Goal: Navigation & Orientation: Find specific page/section

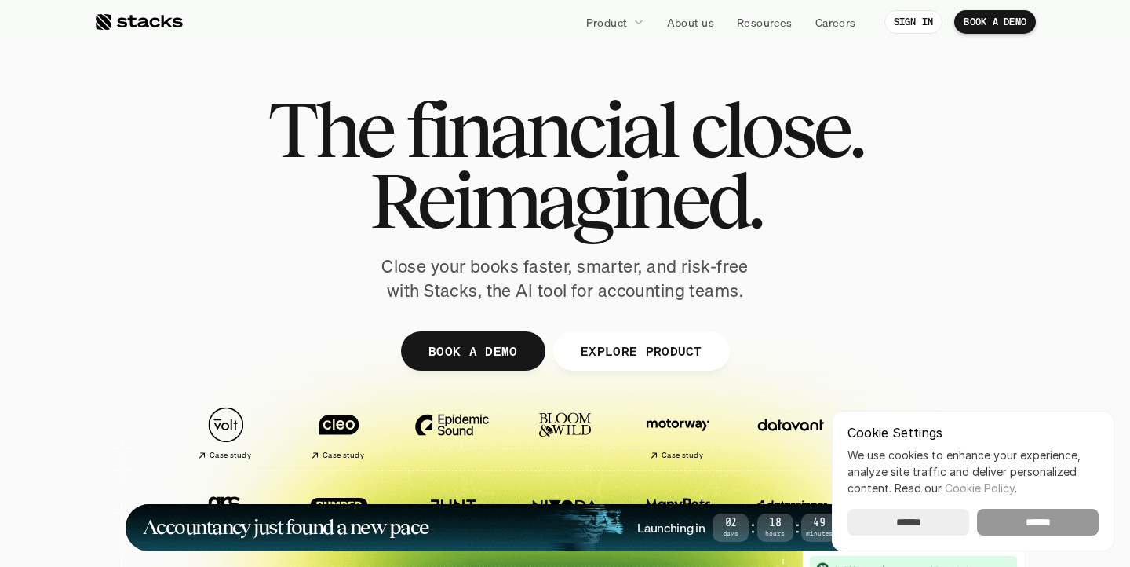
click at [1011, 527] on input "******" at bounding box center [1038, 522] width 122 height 27
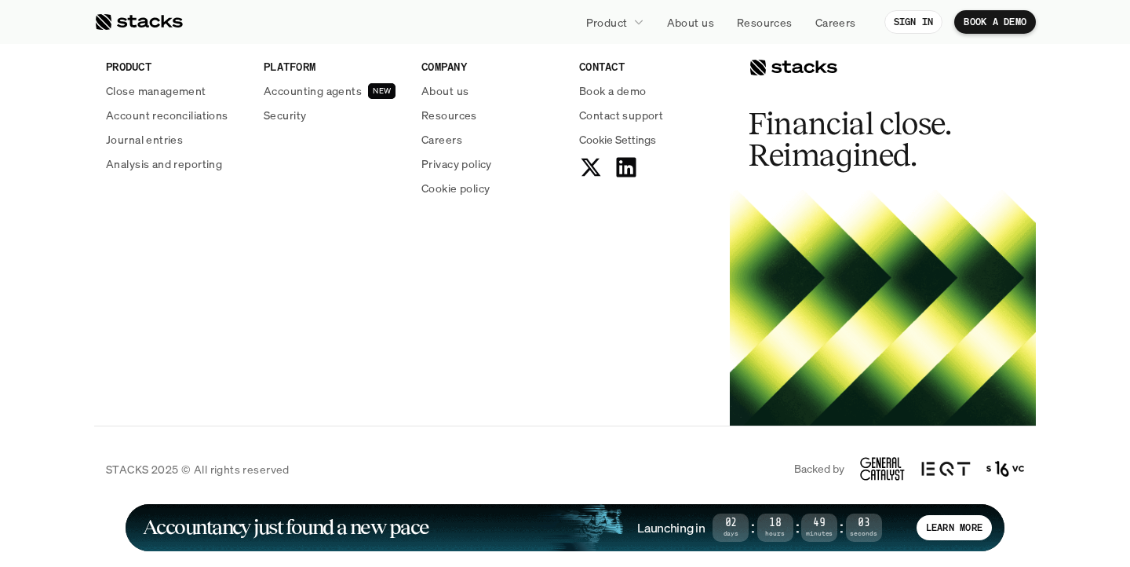
scroll to position [5867, 0]
click at [951, 471] on img at bounding box center [945, 468] width 49 height 19
click at [997, 473] on img at bounding box center [1006, 468] width 38 height 19
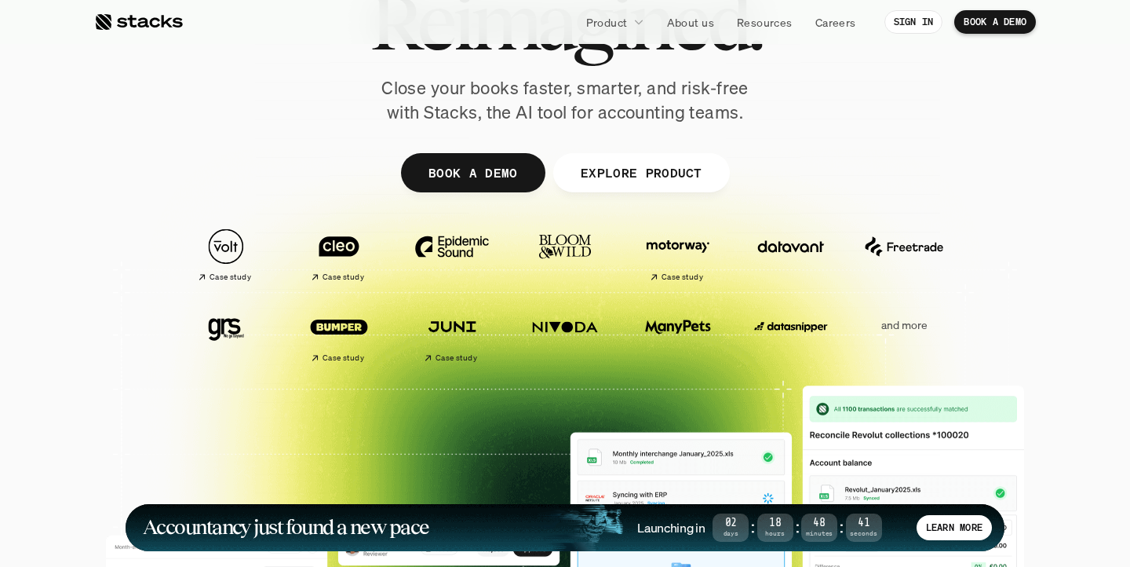
scroll to position [177, 0]
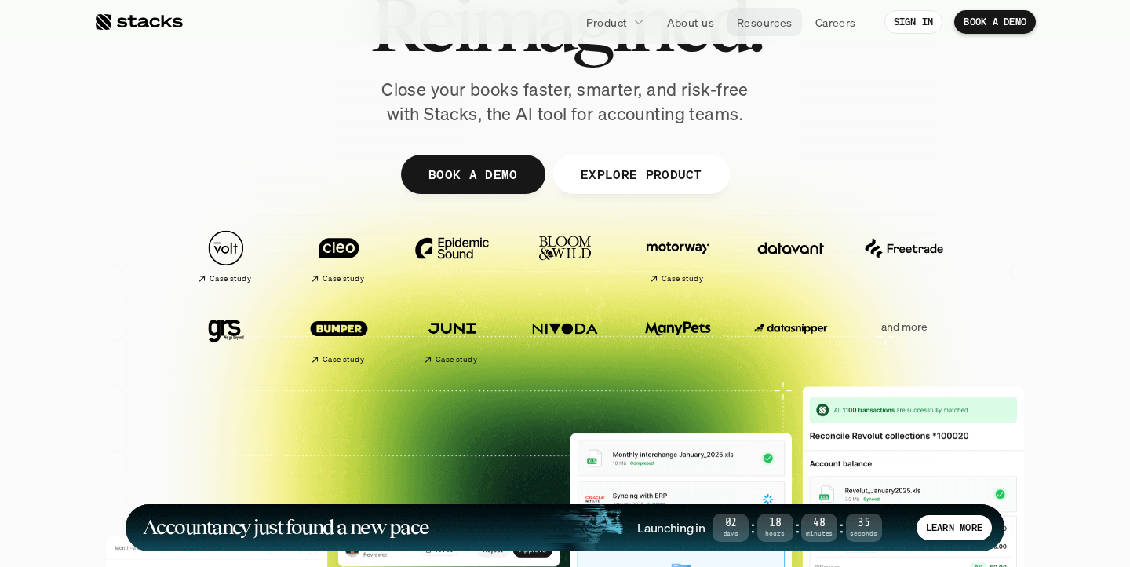
click at [749, 22] on p "Resources" at bounding box center [765, 22] width 56 height 16
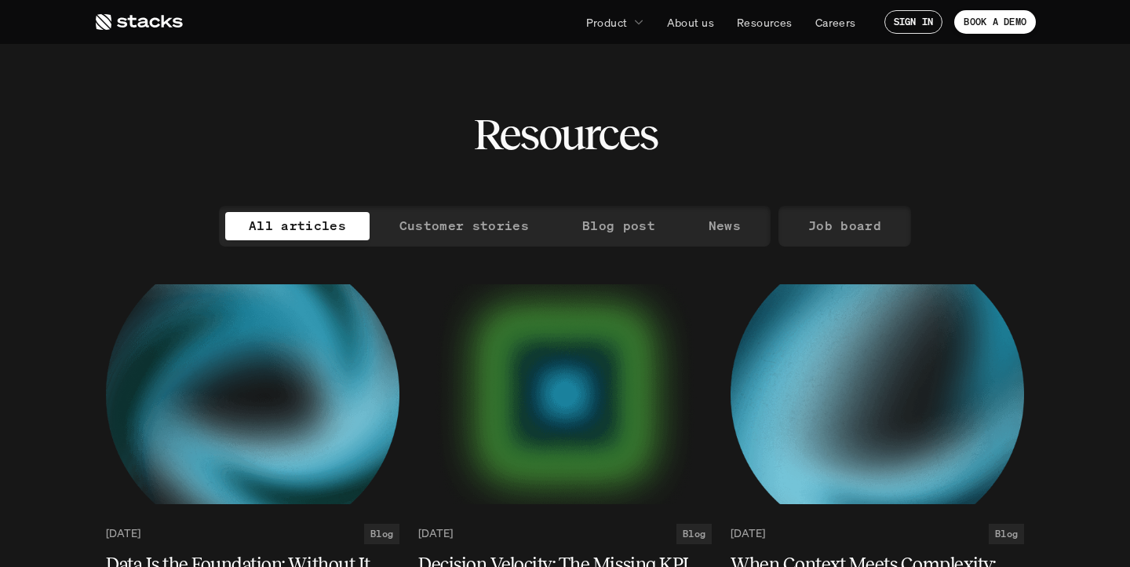
click at [693, 23] on p "About us" at bounding box center [690, 22] width 47 height 16
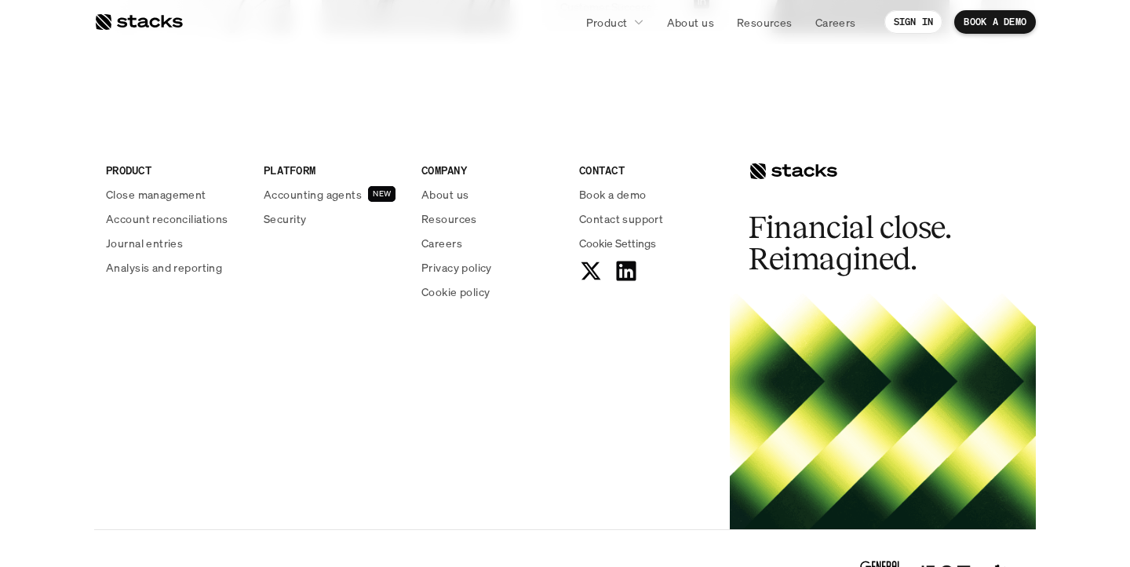
scroll to position [2796, 0]
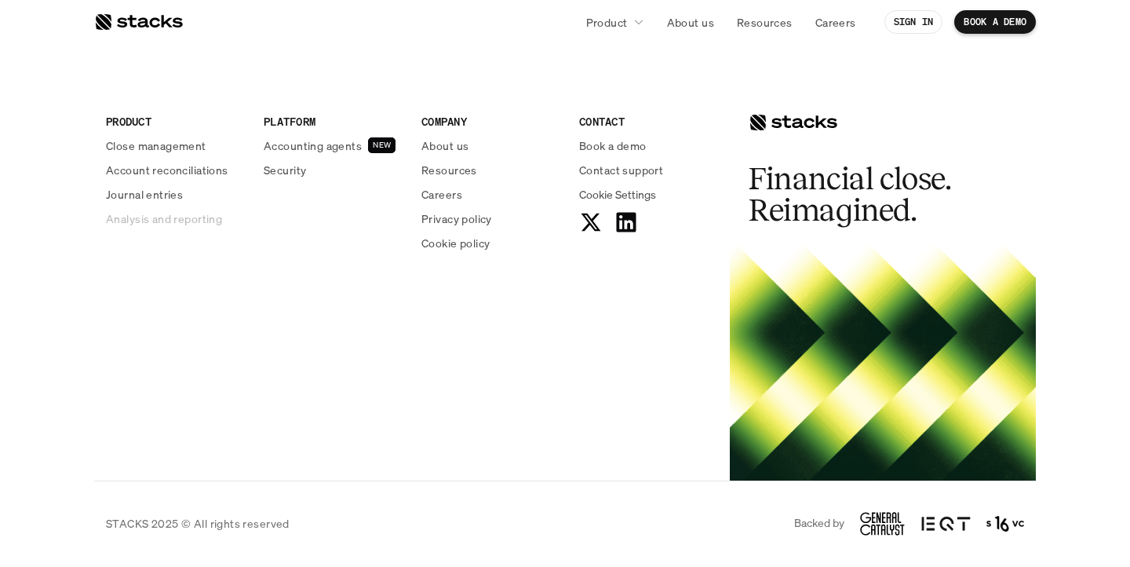
click at [192, 221] on p "Analysis and reporting" at bounding box center [164, 218] width 116 height 16
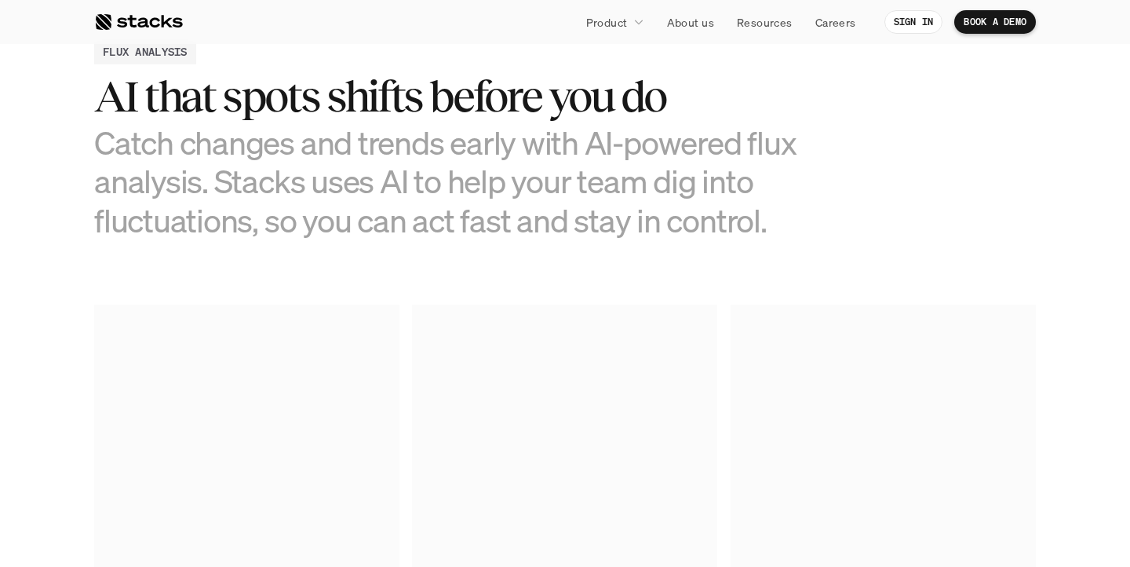
scroll to position [796, 0]
